Goal: Information Seeking & Learning: Learn about a topic

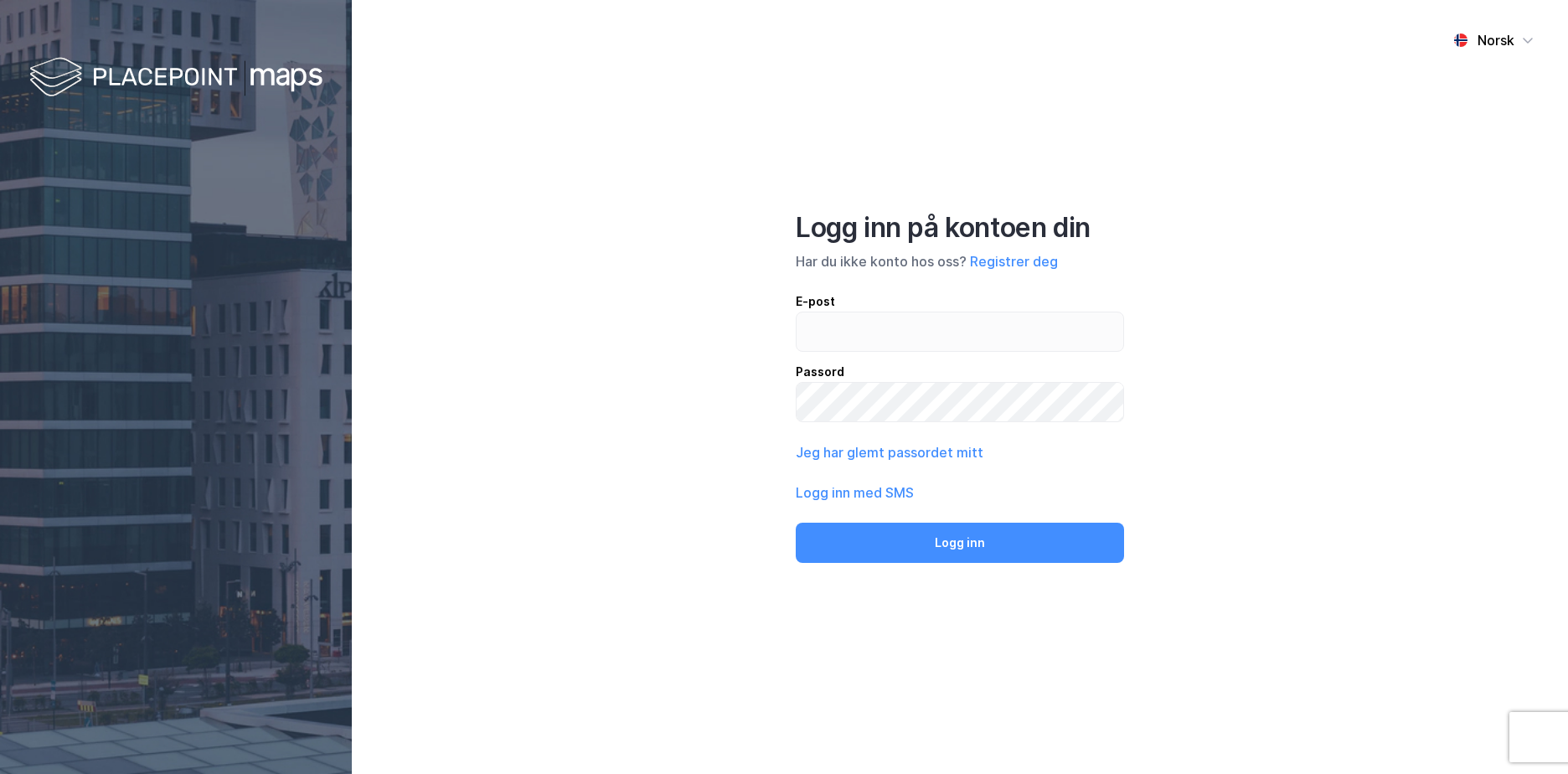
click at [845, 308] on div "E-post" at bounding box center [960, 301] width 329 height 20
click at [845, 313] on input "email" at bounding box center [960, 331] width 327 height 38
type input "[EMAIL_ADDRESS][DOMAIN_NAME]"
click at [796, 523] on button "Logg inn" at bounding box center [960, 542] width 329 height 40
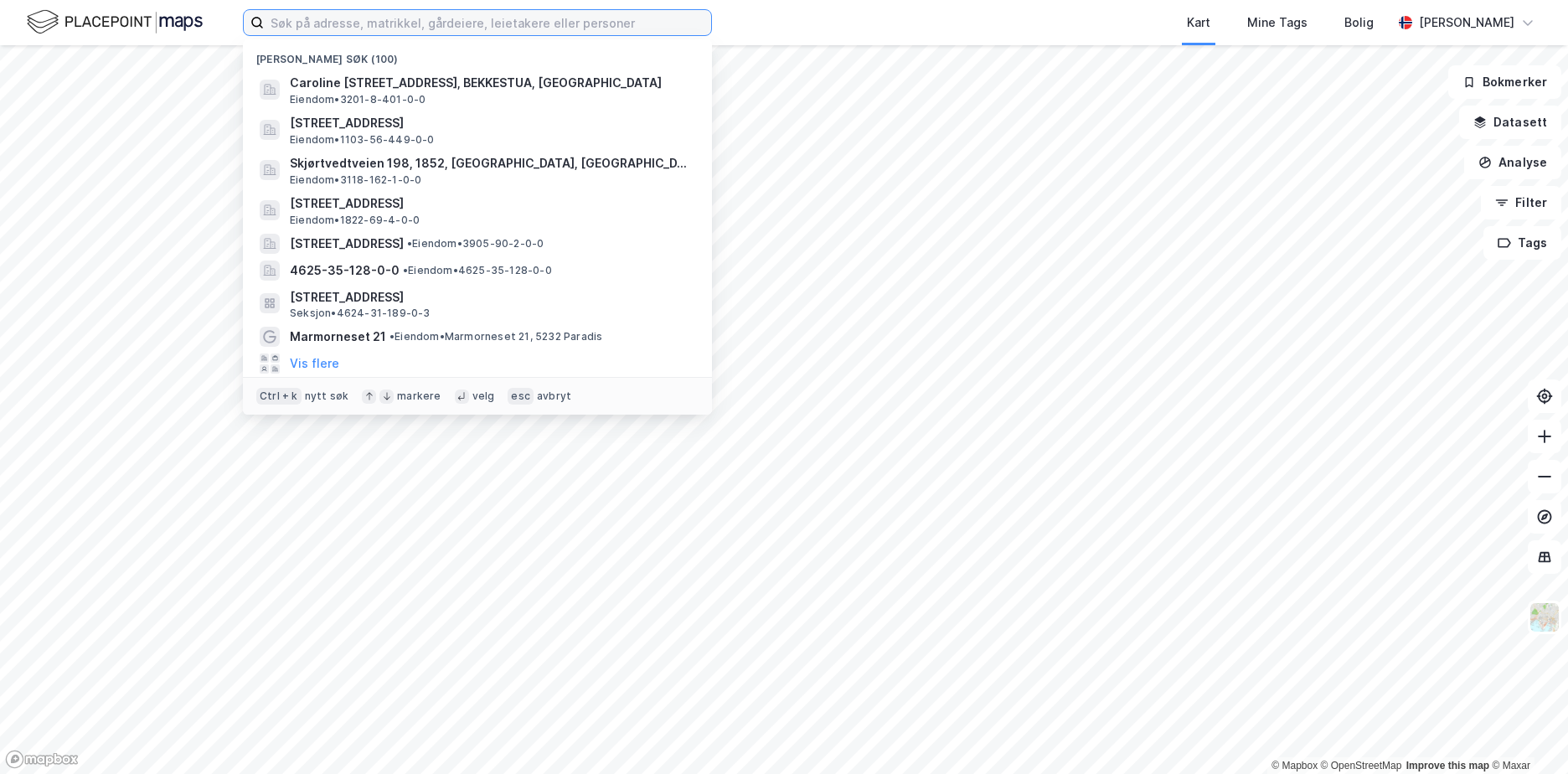
click at [285, 21] on input at bounding box center [487, 22] width 447 height 25
paste input "3907/31/3"
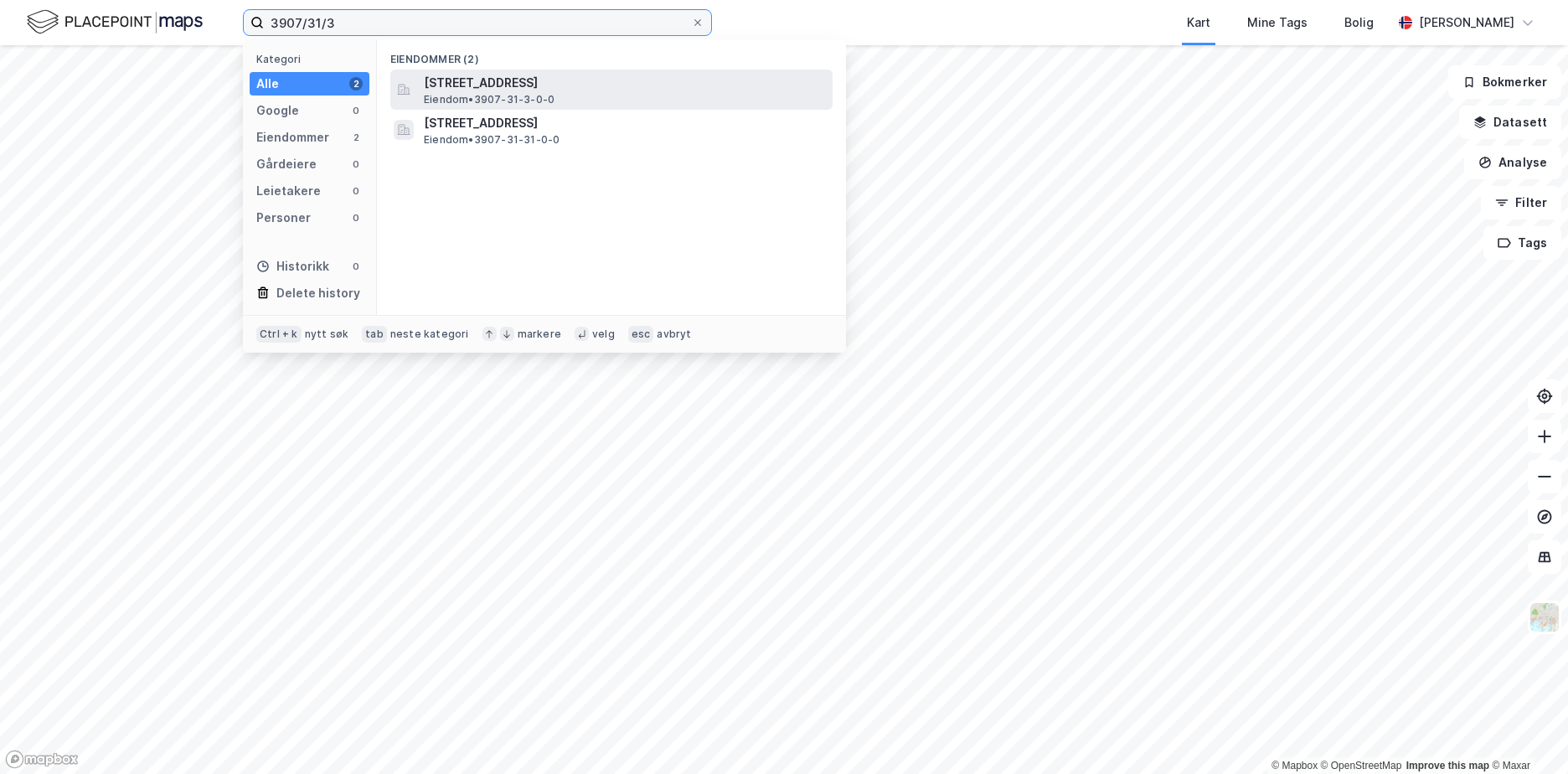
type input "3907/31/3"
click at [524, 81] on span "[STREET_ADDRESS]" at bounding box center [625, 83] width 402 height 20
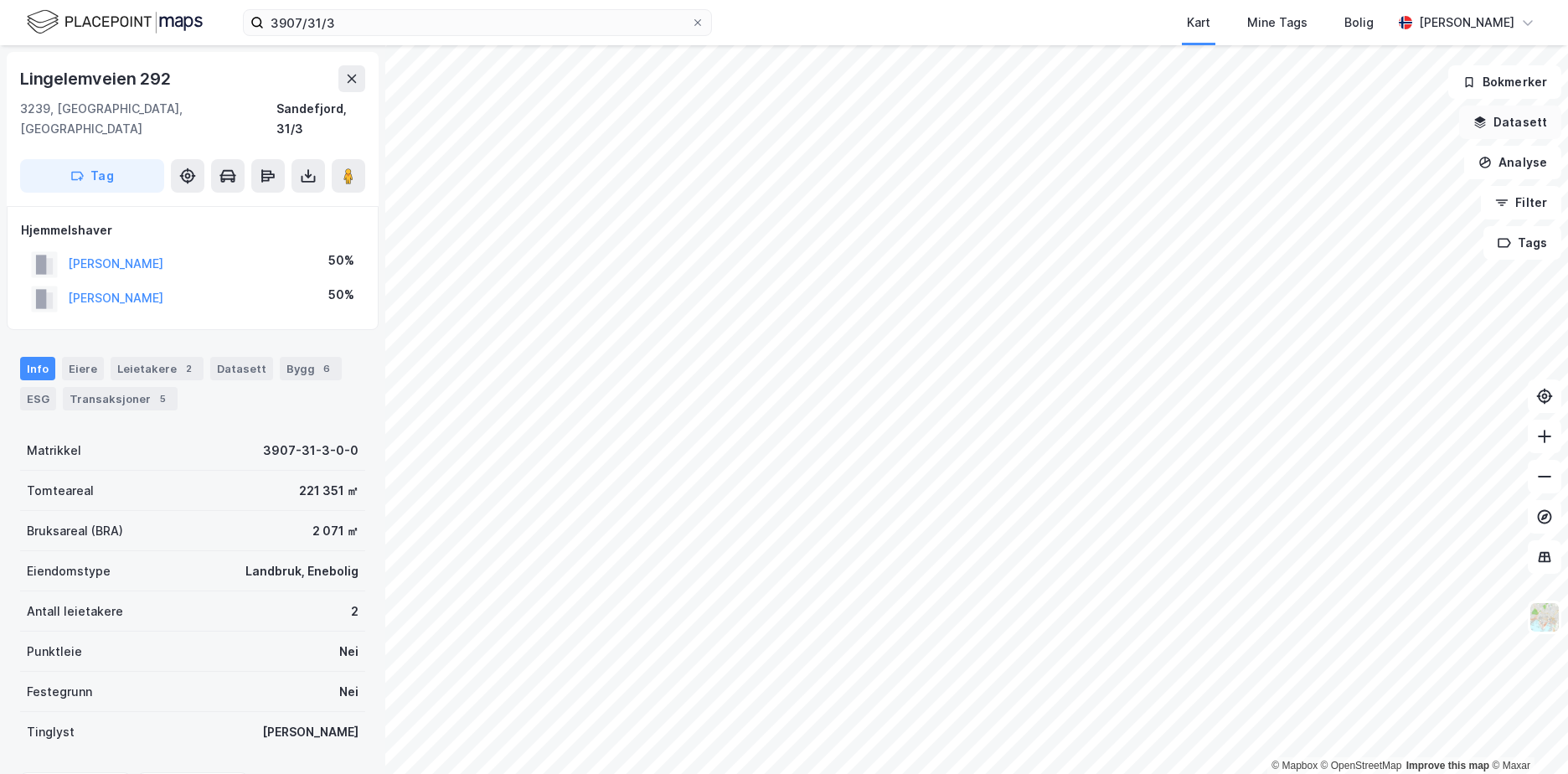
click at [1534, 126] on button "Datasett" at bounding box center [1510, 123] width 102 height 34
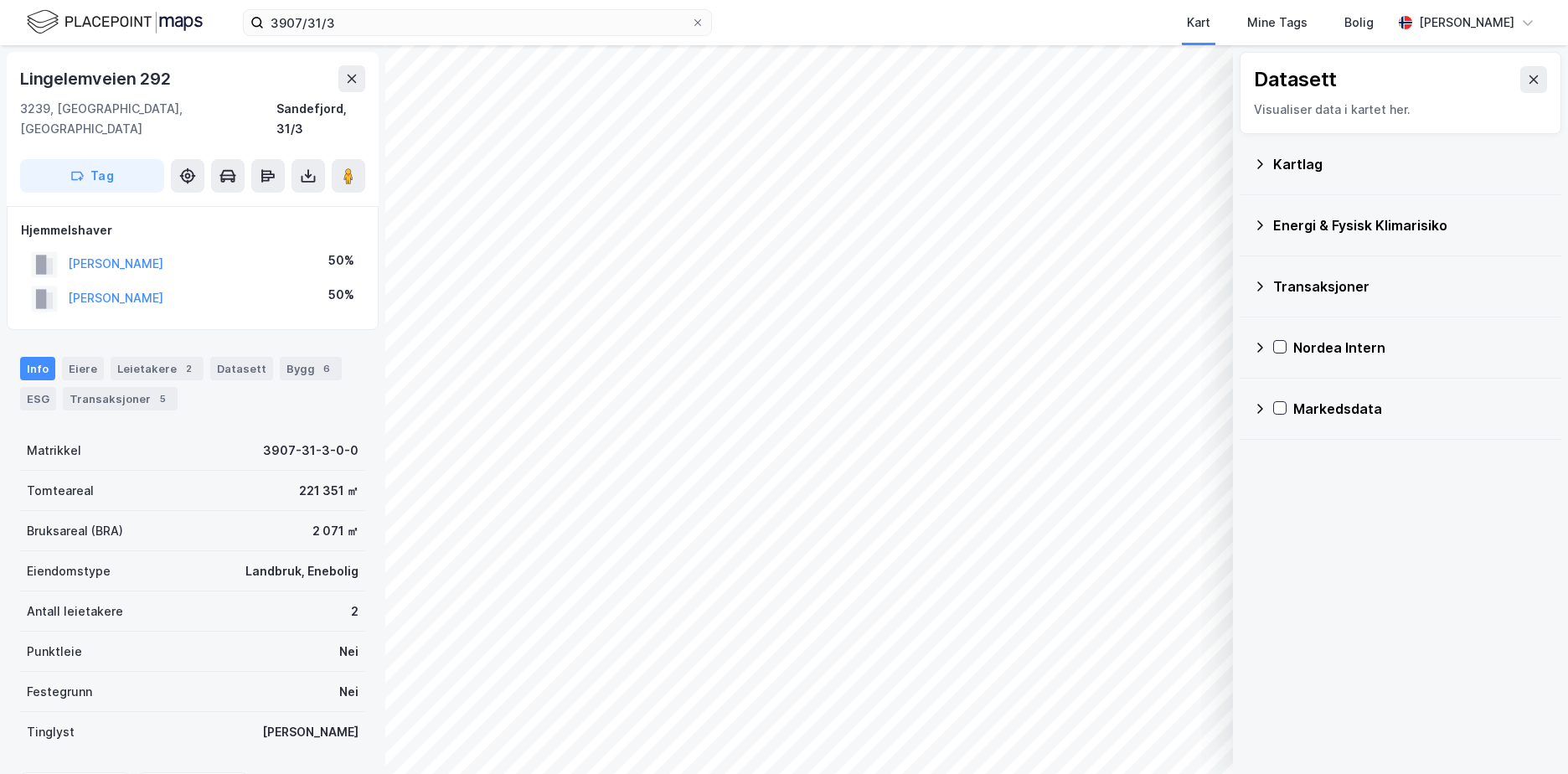
click at [1257, 163] on icon at bounding box center [1260, 164] width 13 height 13
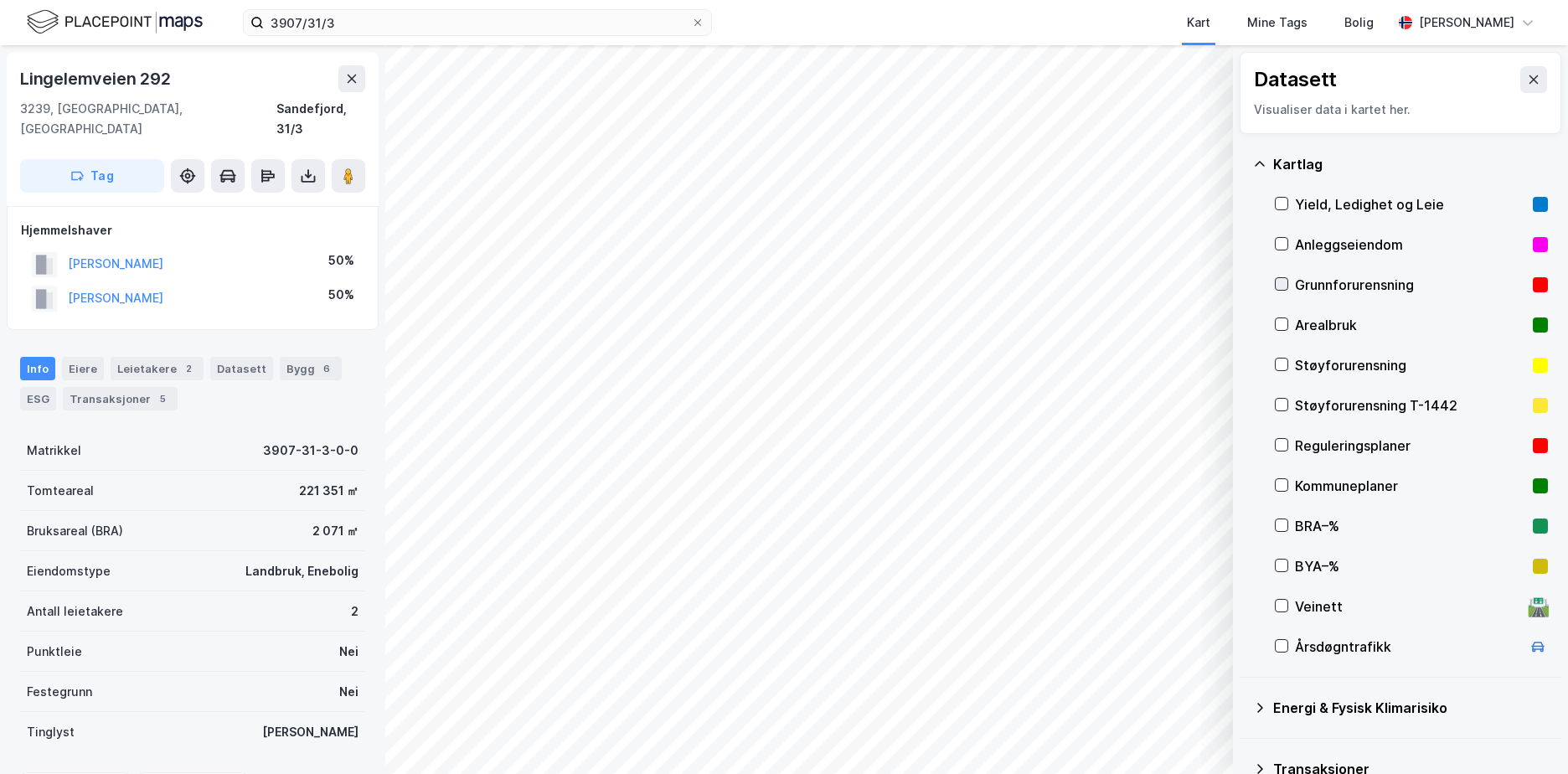
click at [1280, 283] on icon at bounding box center [1281, 283] width 12 height 12
click at [1260, 161] on icon at bounding box center [1260, 164] width 13 height 13
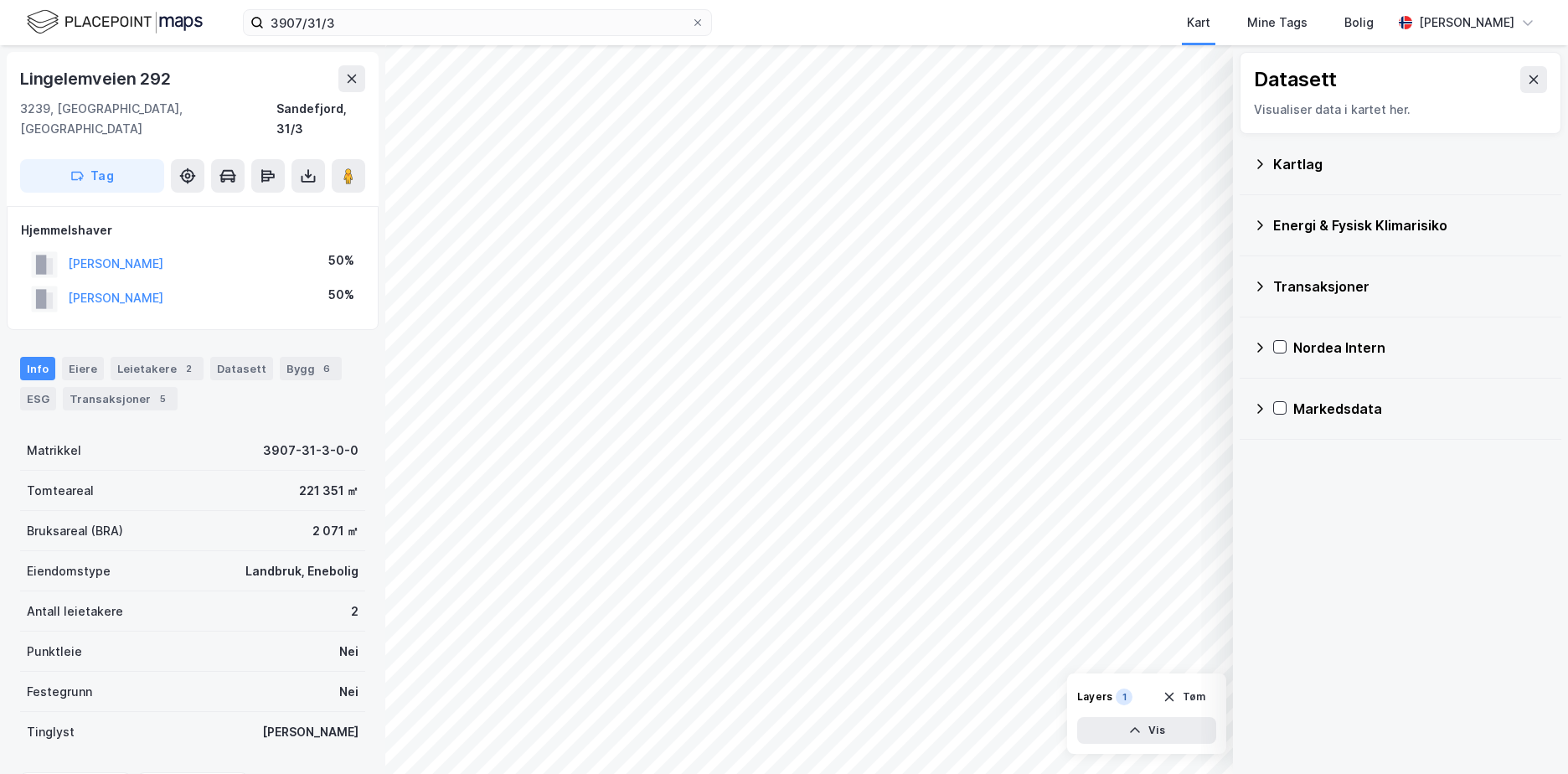
click at [1263, 224] on icon at bounding box center [1260, 225] width 13 height 13
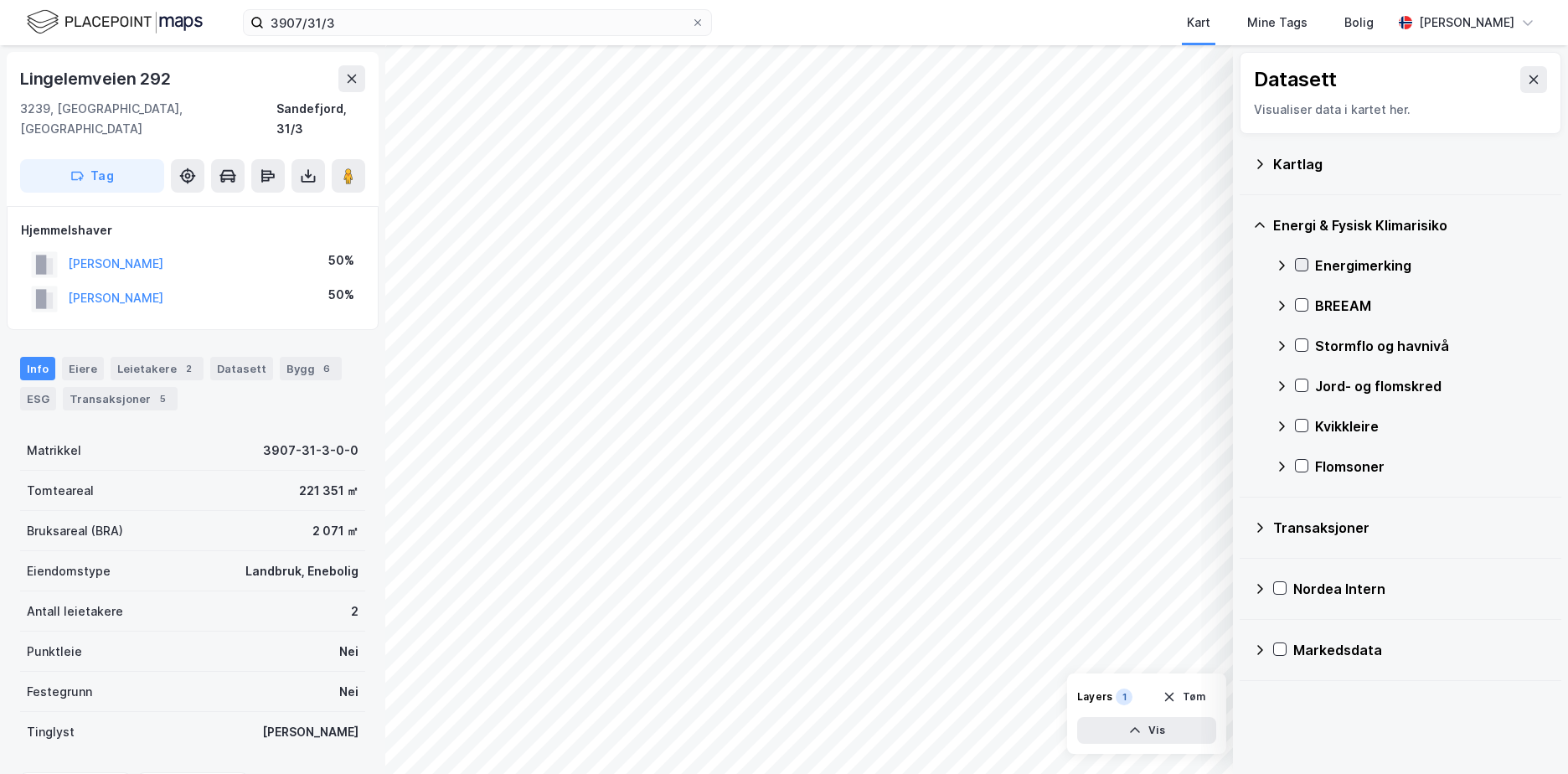
click at [1300, 267] on icon at bounding box center [1302, 265] width 9 height 6
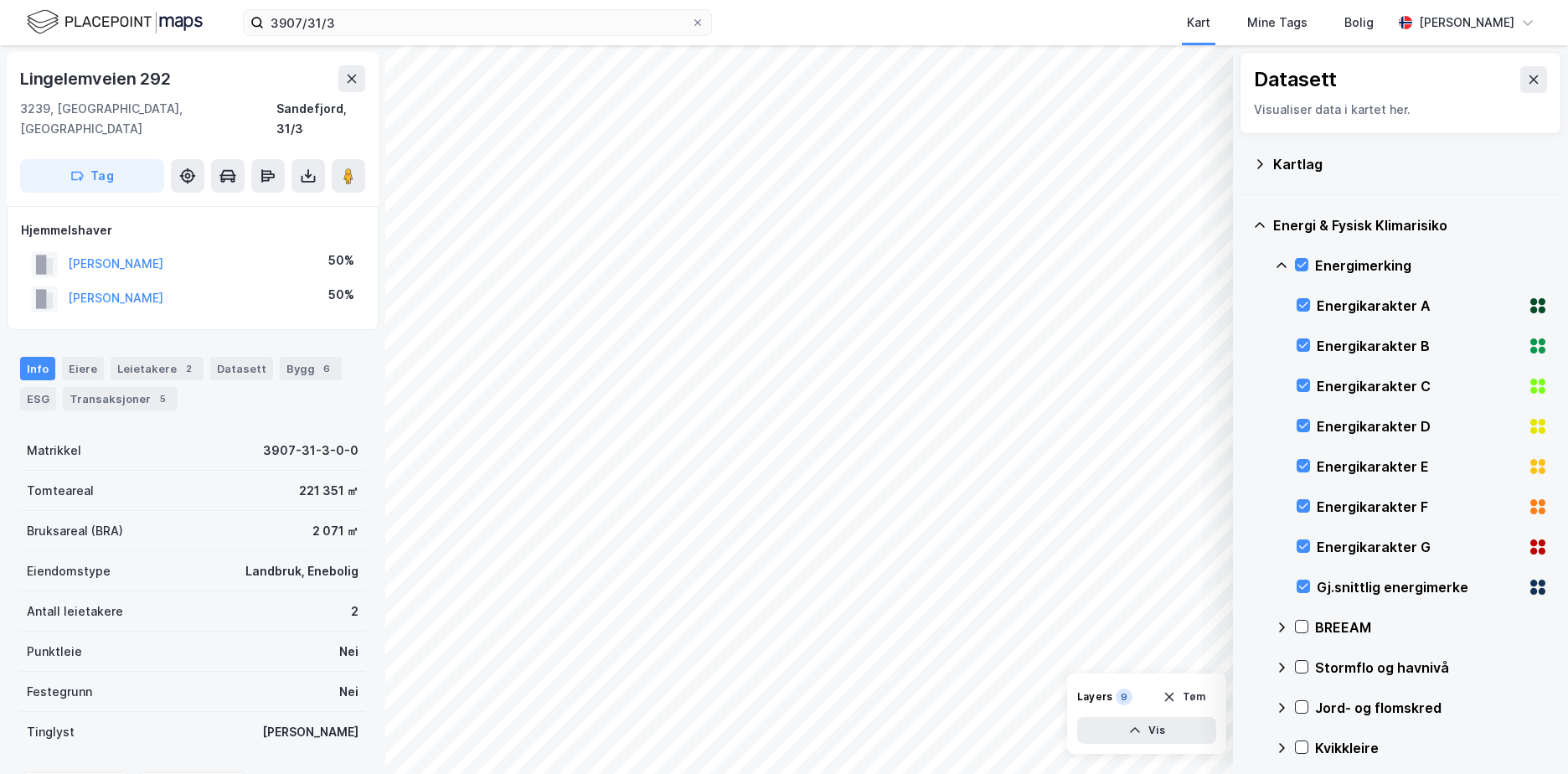
click at [1284, 261] on icon at bounding box center [1281, 265] width 13 height 13
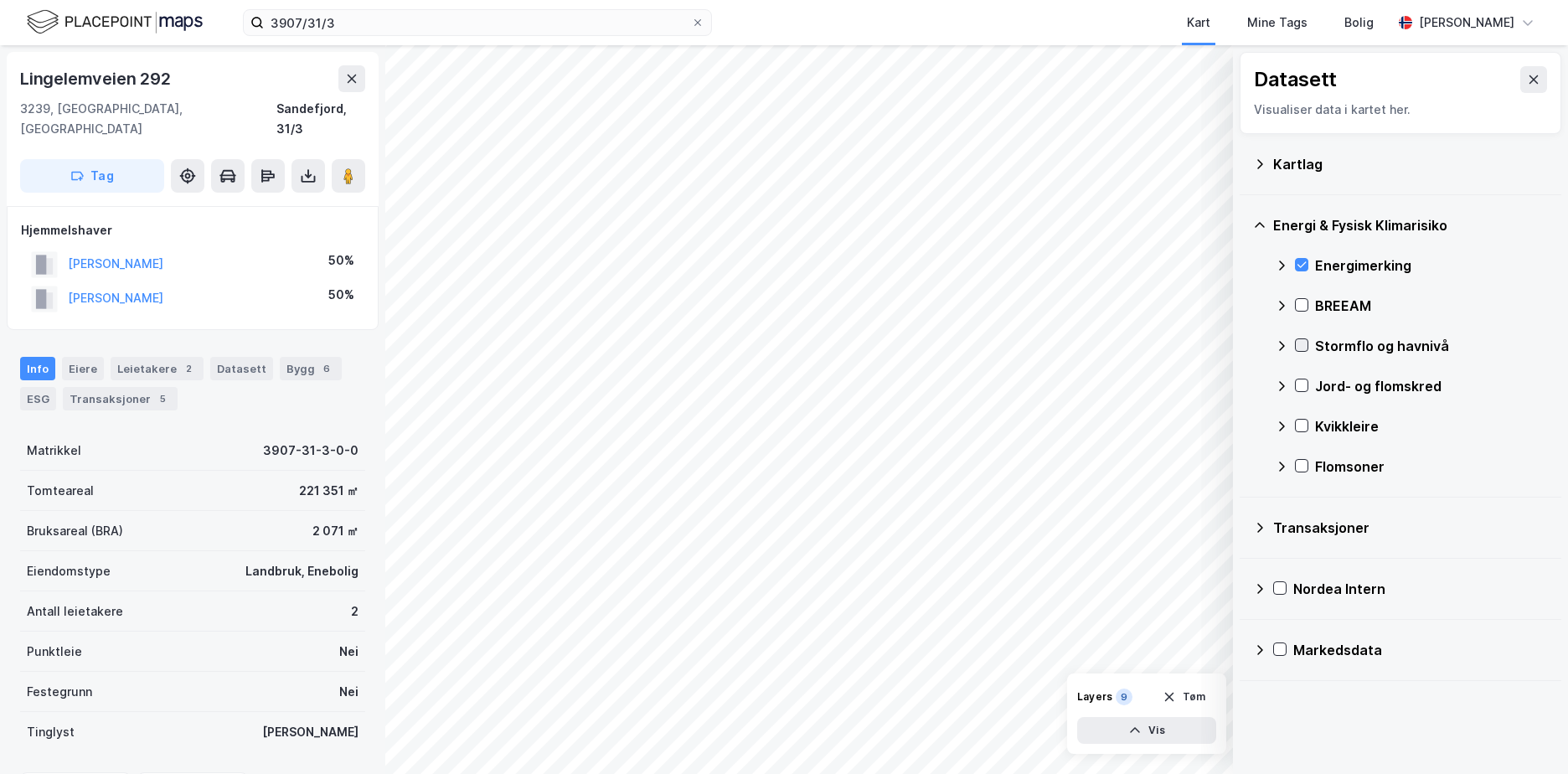
click at [1300, 341] on icon at bounding box center [1301, 345] width 12 height 12
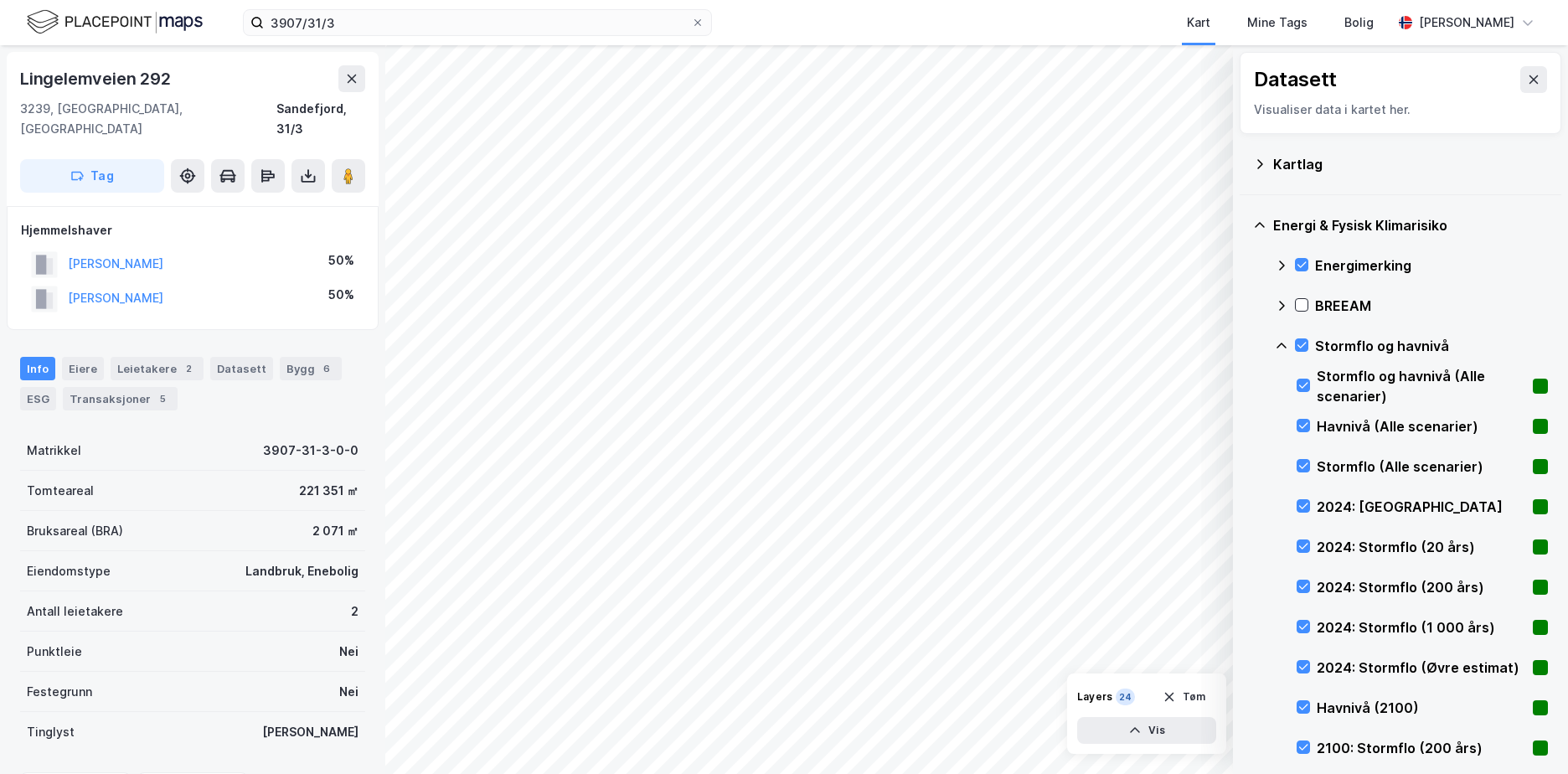
click at [1277, 339] on icon at bounding box center [1281, 346] width 13 height 13
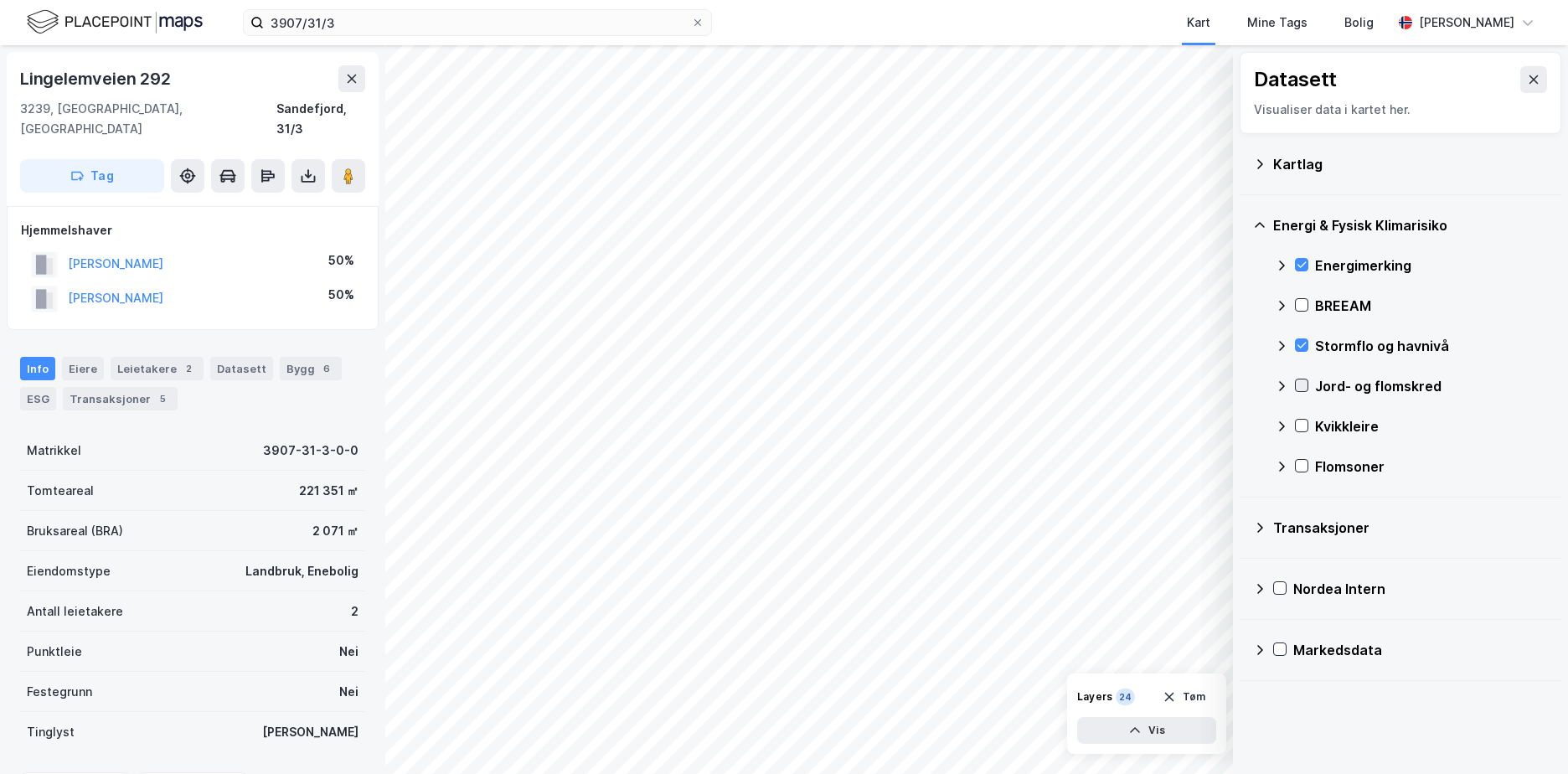
click at [1307, 379] on icon at bounding box center [1301, 385] width 12 height 12
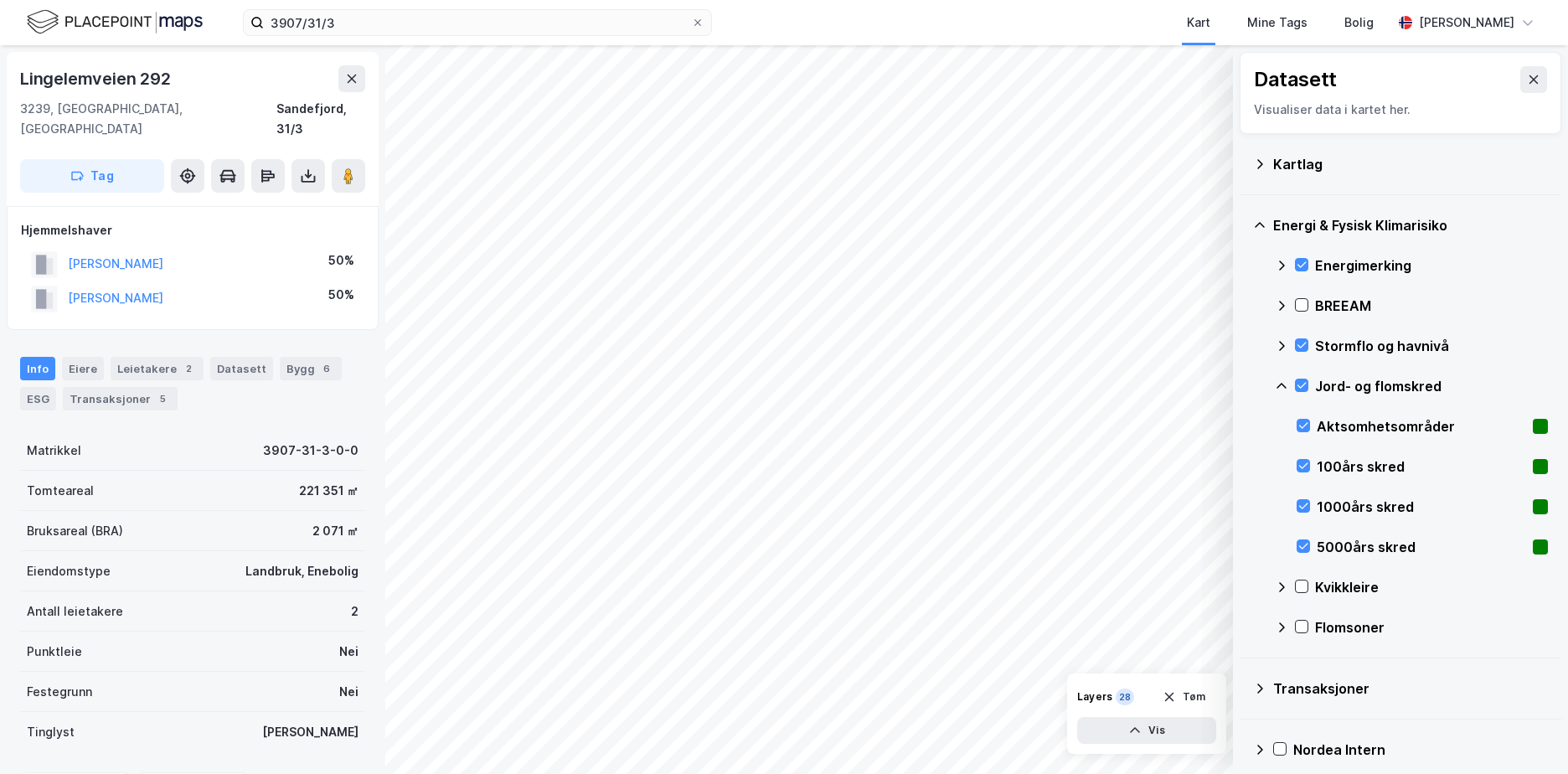
click at [1282, 380] on icon at bounding box center [1281, 386] width 13 height 13
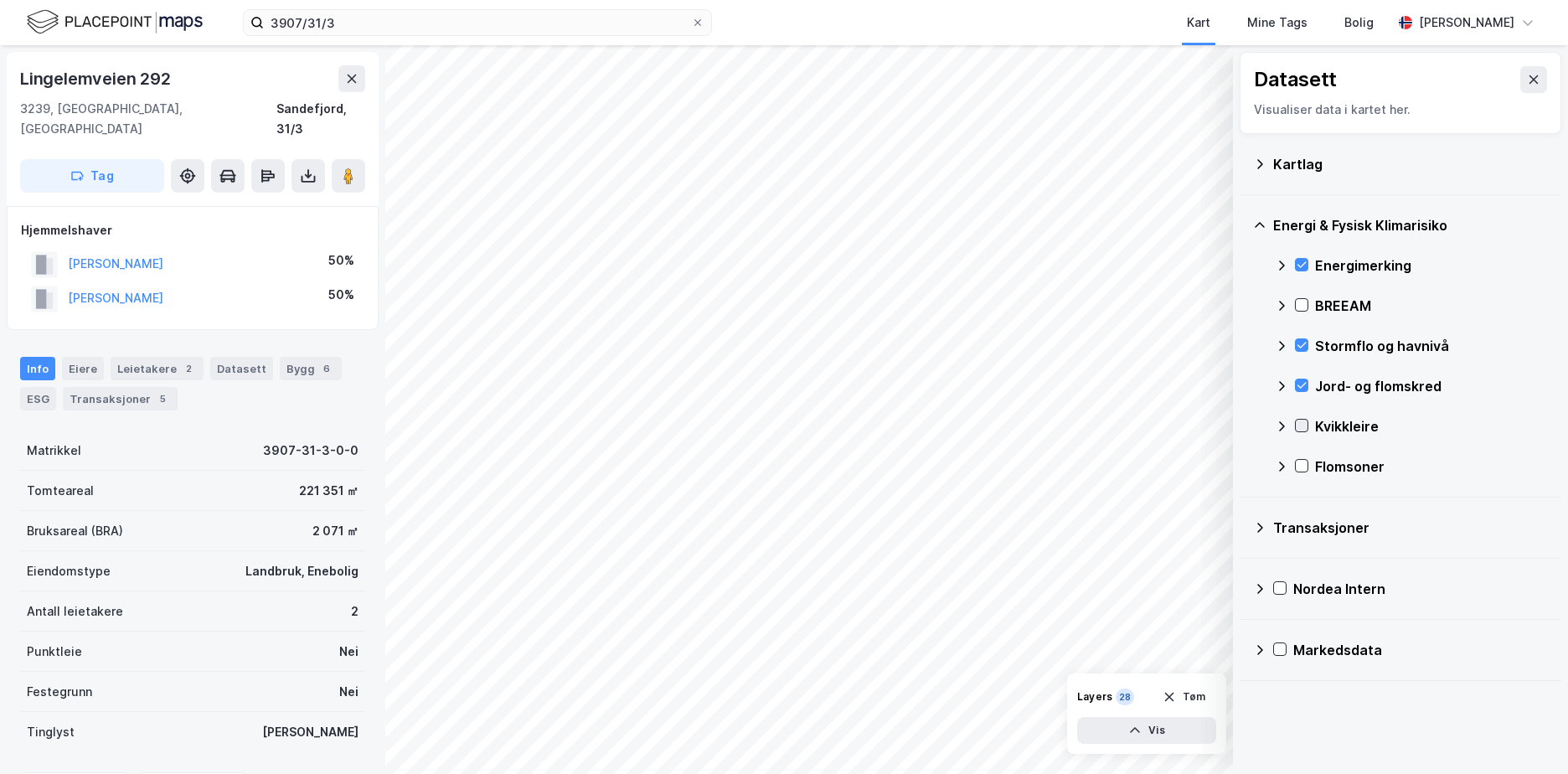
click at [1306, 427] on icon at bounding box center [1301, 425] width 12 height 12
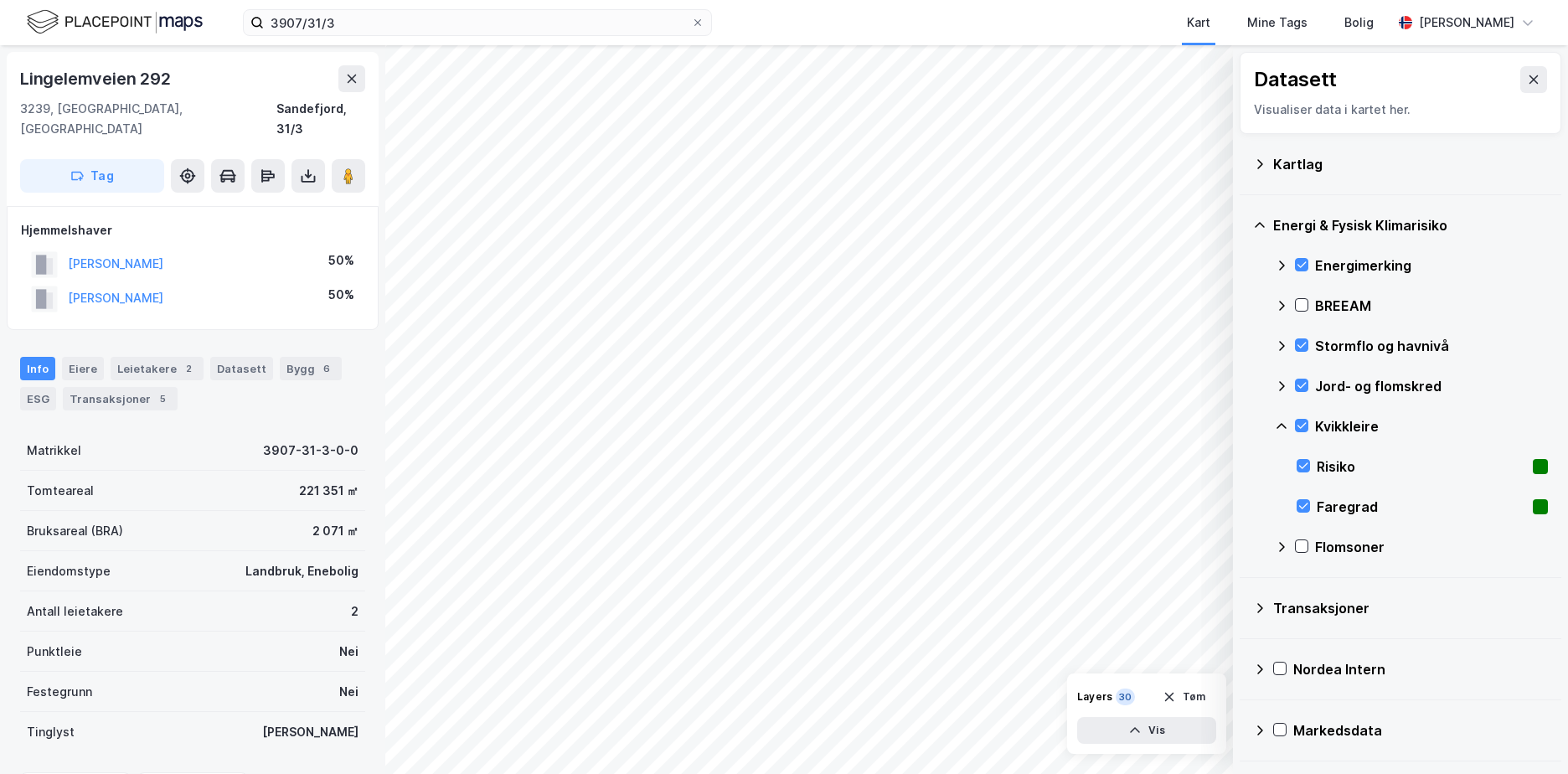
click at [1277, 423] on icon at bounding box center [1281, 426] width 13 height 13
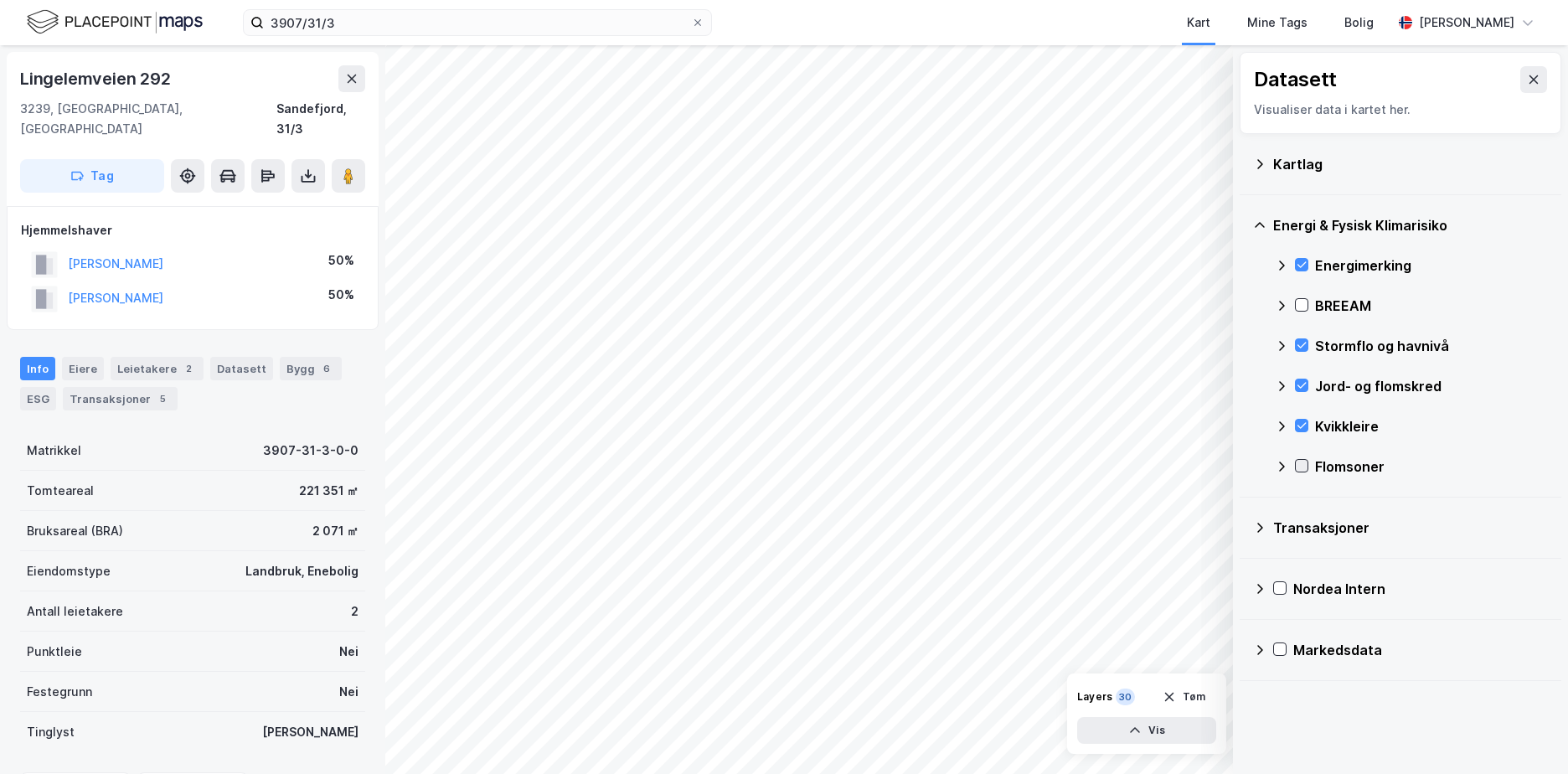
click at [1304, 467] on icon at bounding box center [1302, 466] width 9 height 6
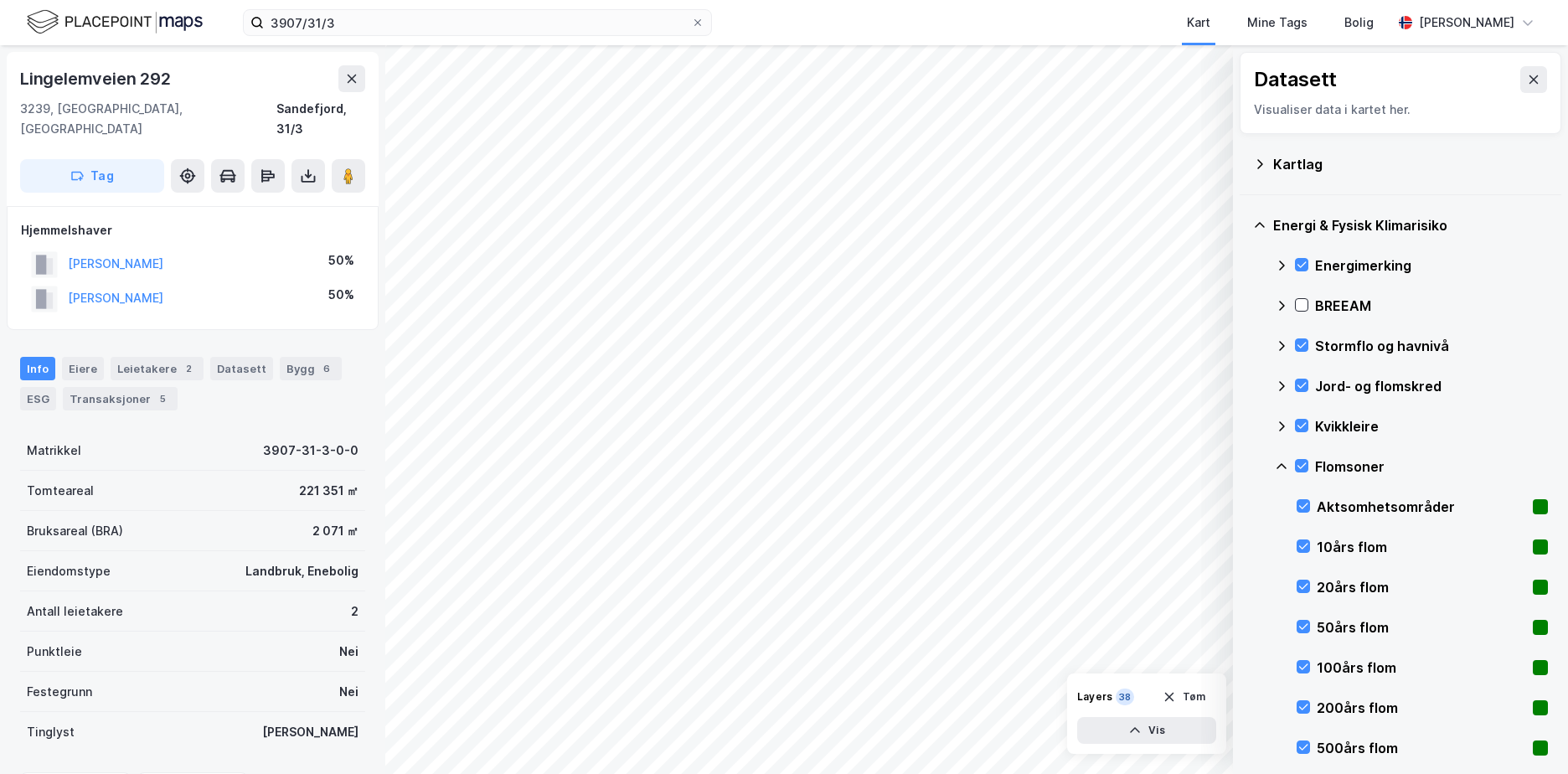
click at [1282, 460] on icon at bounding box center [1281, 467] width 13 height 13
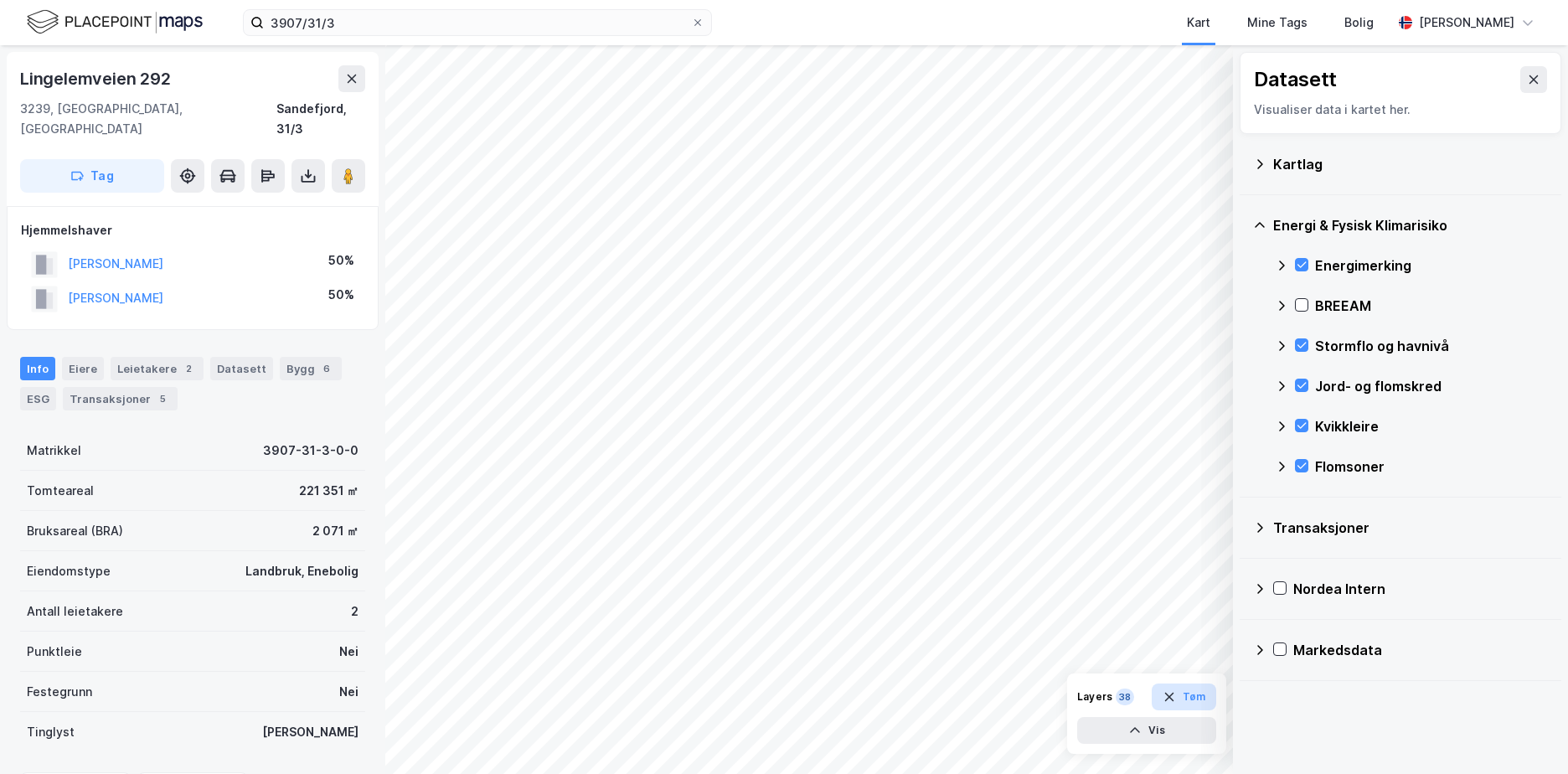
click at [1200, 689] on button "Tøm" at bounding box center [1184, 697] width 64 height 27
